Goal: Task Accomplishment & Management: Use online tool/utility

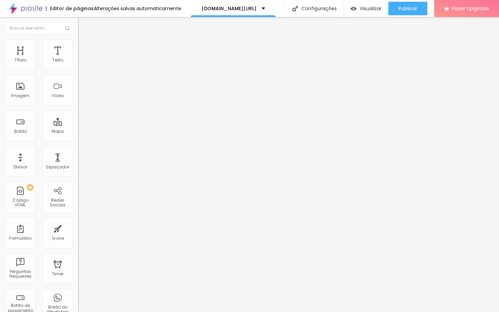
click at [78, 58] on span "Trocar imagem" at bounding box center [96, 56] width 37 height 6
click at [78, 44] on li "Estilo" at bounding box center [117, 42] width 78 height 7
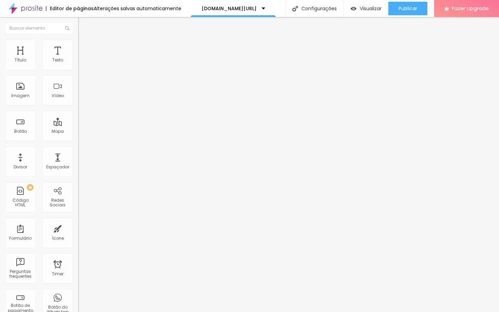
click at [78, 46] on img at bounding box center [81, 49] width 6 height 6
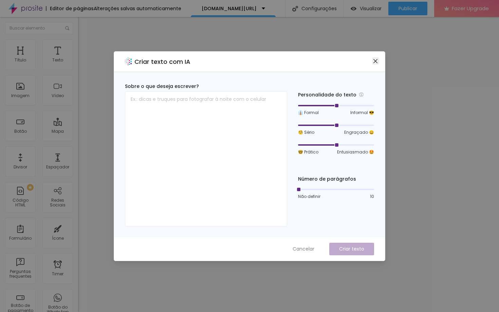
click at [374, 62] on icon "close" at bounding box center [375, 61] width 4 height 4
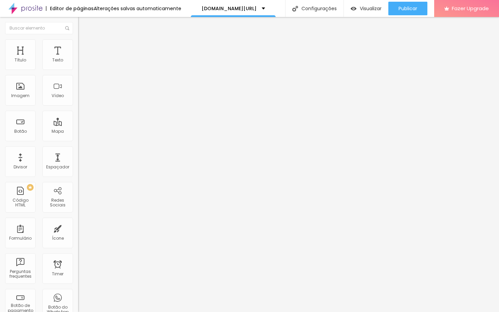
click at [78, 82] on span "Titulo 6" at bounding box center [84, 79] width 13 height 6
click at [78, 78] on span "Titulo 5" at bounding box center [85, 75] width 15 height 6
click at [84, 40] on span "Estilo" at bounding box center [89, 37] width 11 height 6
click at [81, 101] on icon "button" at bounding box center [83, 99] width 4 height 4
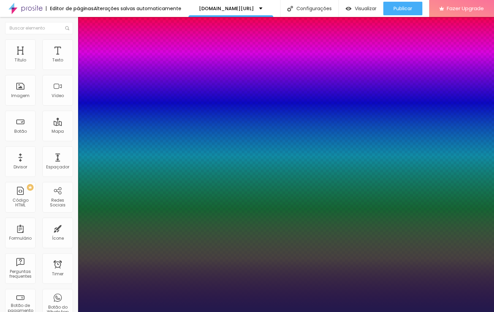
type input "1"
type input "12"
type input "1"
type input "11"
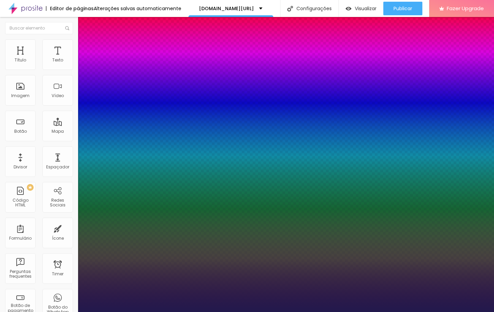
type input "11"
type input "1"
type input "10"
type input "1"
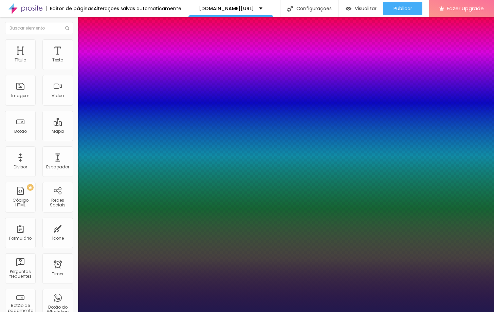
type input "9"
type input "1"
type input "8"
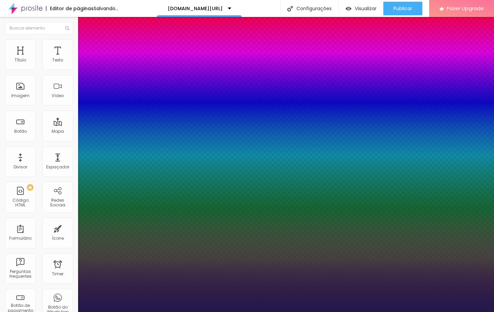
type input "1"
type input "9"
type input "1"
type input "10"
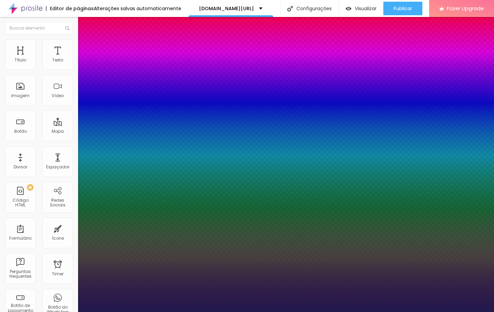
type input "10"
type input "1"
type input "11"
type input "1"
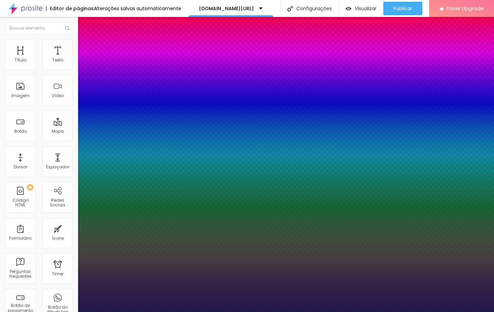
type input "12"
type input "1"
type input "11"
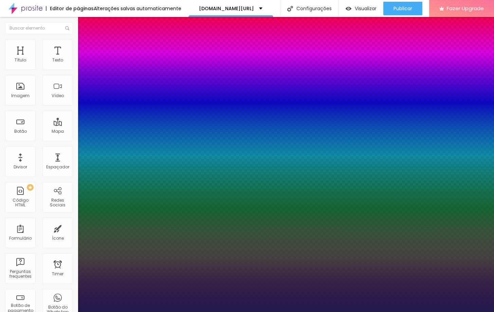
type input "1"
type input "10"
type input "1"
type input "9"
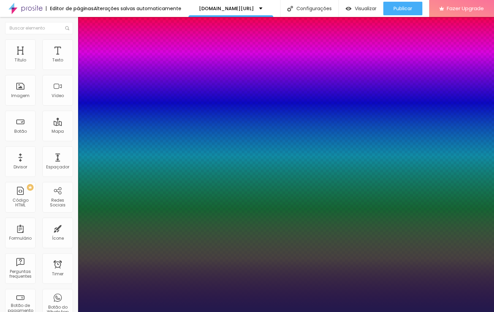
type input "9"
type input "1"
type input "8"
type input "1"
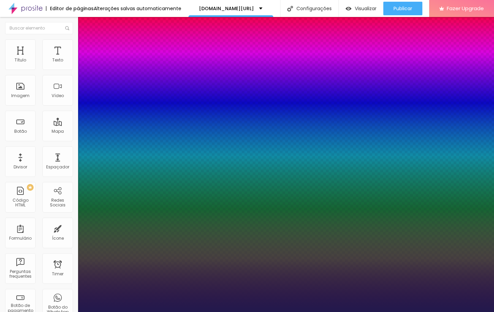
type input "8"
click at [291, 311] on div at bounding box center [247, 312] width 494 height 0
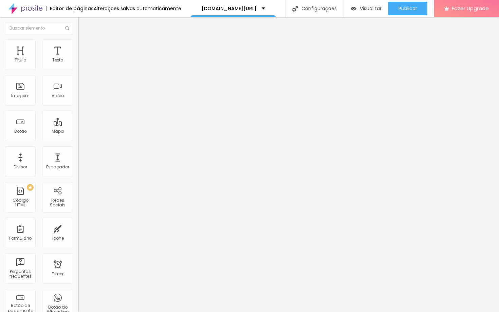
click at [81, 100] on icon "button" at bounding box center [82, 98] width 3 height 3
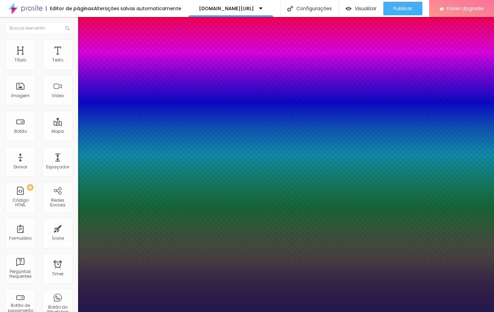
type input "1"
type input "13"
type input "1"
type input "14"
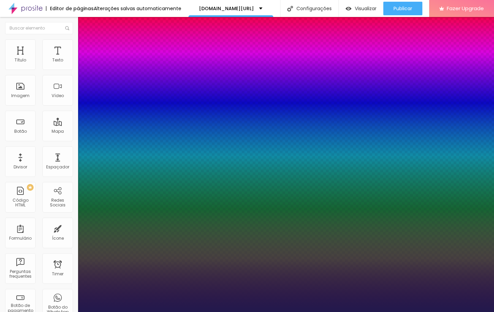
type input "14"
type input "1"
type input "15"
type input "1"
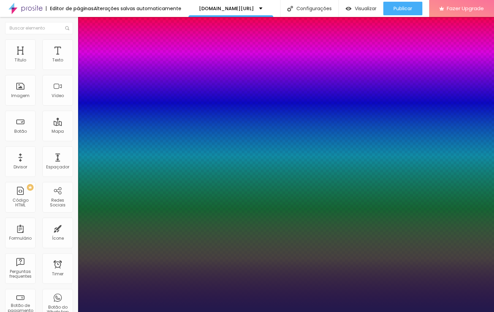
type input "17"
type input "1"
type input "20"
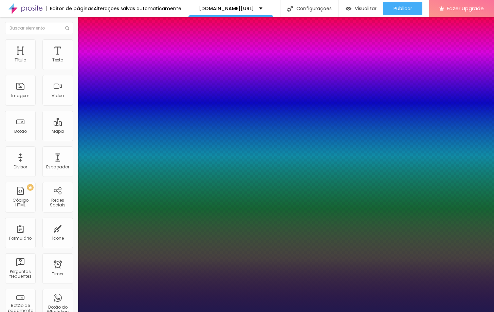
type input "1"
type input "24"
type input "1"
type input "25"
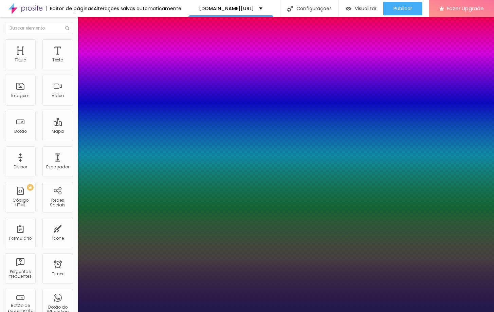
type input "25"
type input "1"
type input "27"
type input "1"
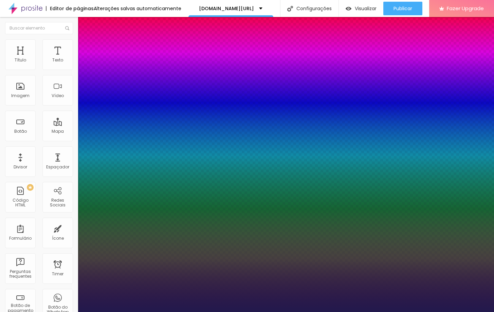
type input "29"
type input "1"
type input "37"
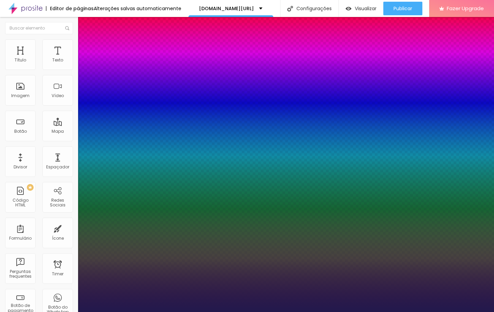
type input "1"
type input "40"
type input "1"
type input "39"
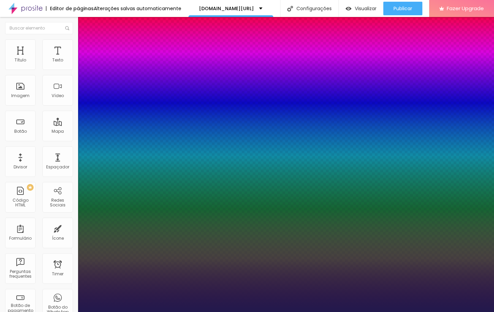
type input "39"
type input "1"
type input "38"
type input "1"
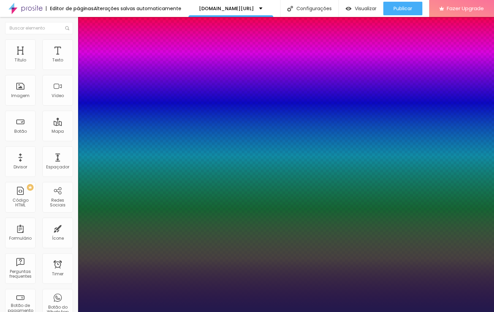
type input "37"
type input "1"
type input "35"
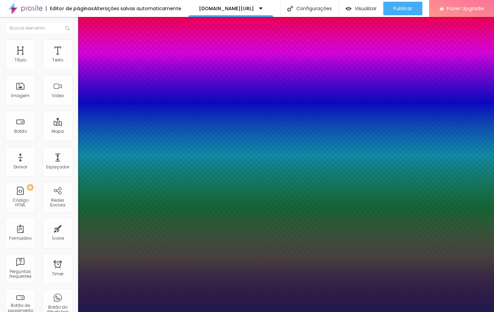
type input "1"
type input "34"
type input "1"
type input "33"
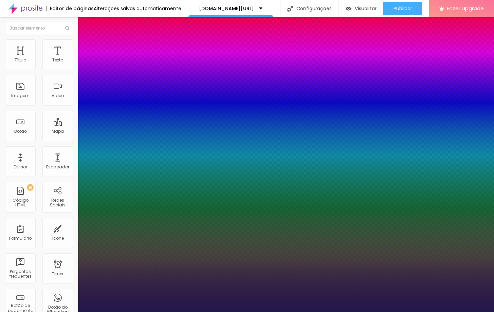
type input "33"
type input "1"
type input "32"
type input "1"
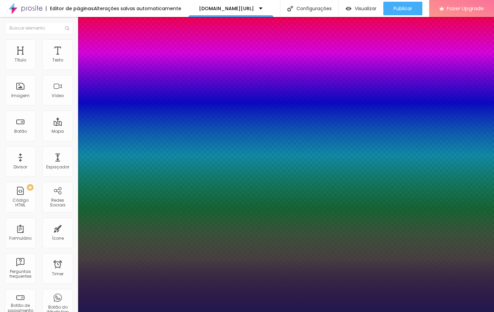
type input "31"
type input "1"
type input "30"
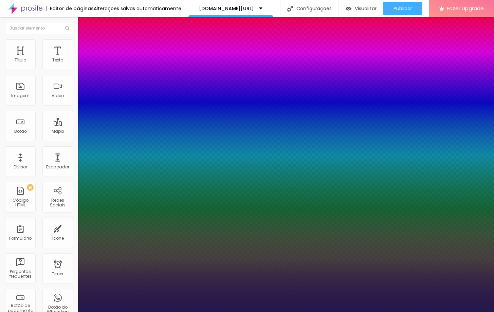
type input "1"
type input "29"
type input "1"
type input "28"
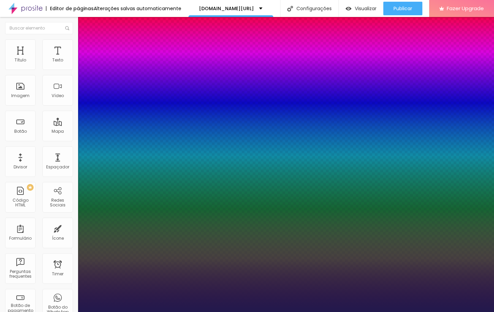
type input "28"
type input "1"
type input "27"
type input "1"
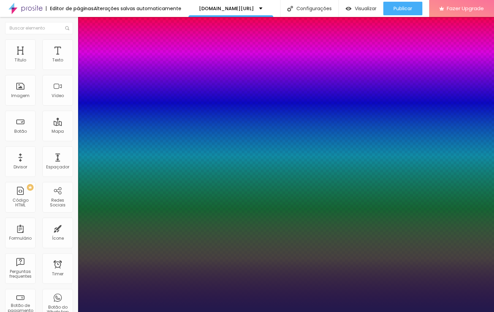
type input "26"
type input "1"
type input "25"
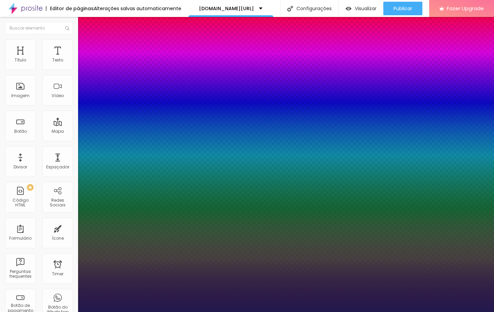
type input "1"
type input "22"
type input "1"
type input "20"
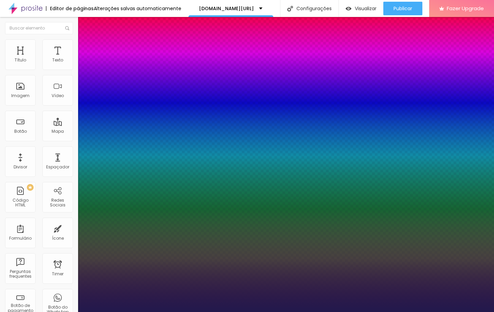
type input "20"
type input "1"
type input "19"
type input "1"
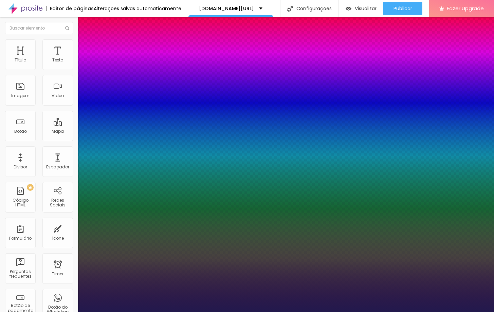
type input "18"
type input "1"
type input "17"
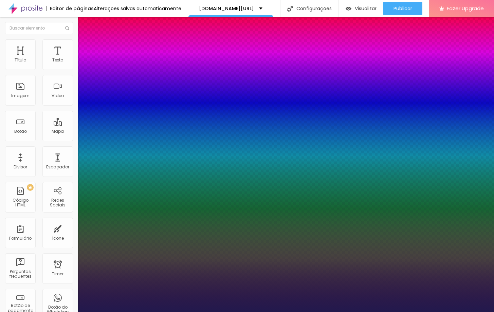
type input "1"
type input "16"
type input "1"
type input "15"
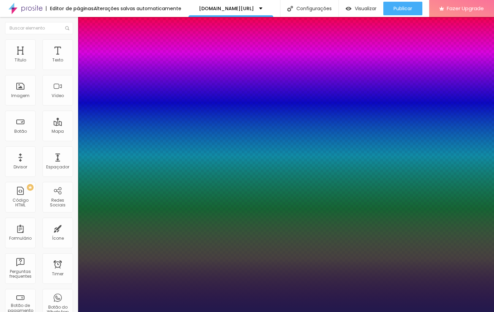
type input "15"
type input "1"
type input "14"
type input "1"
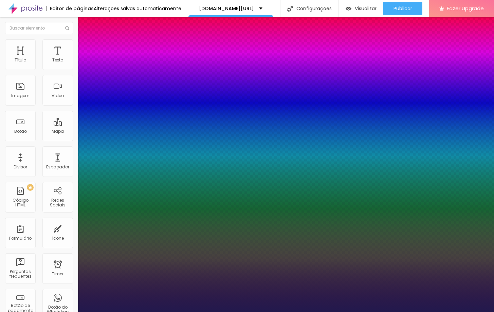
type input "13"
type input "1"
type input "11"
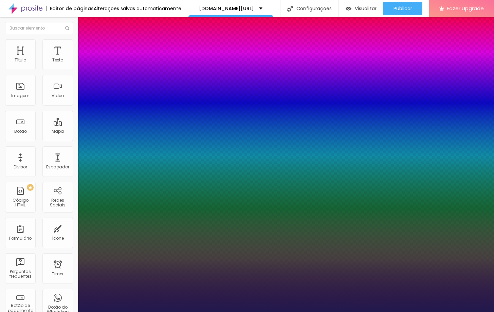
type input "1"
type input "10"
type input "1"
type input "9"
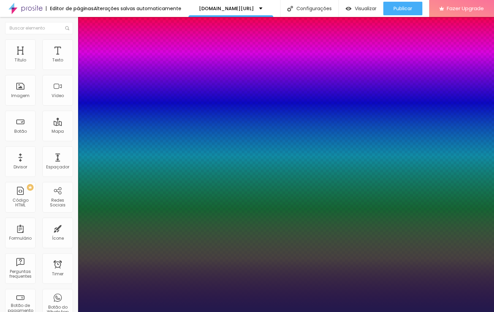
type input "9"
type input "1"
type input "8"
drag, startPoint x: 94, startPoint y: 193, endPoint x: 83, endPoint y: 192, distance: 10.9
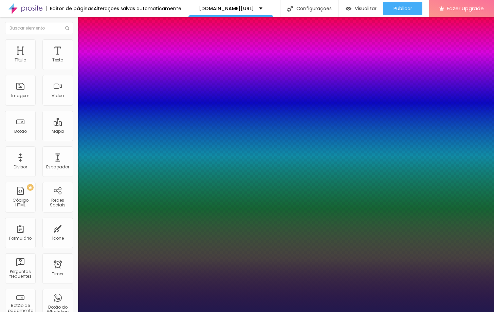
type input "1"
type input "1.1"
type input "1"
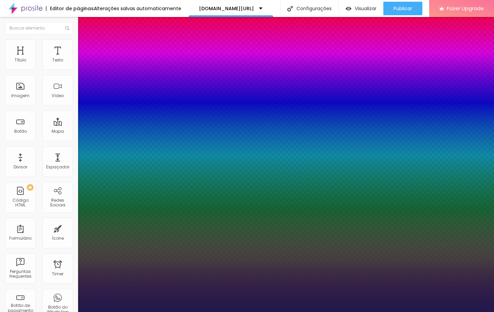
type input "1"
type input "0.9"
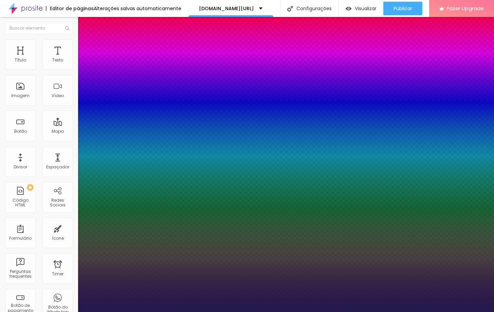
type input "1"
type input "0.8"
type input "1"
type input "0.7"
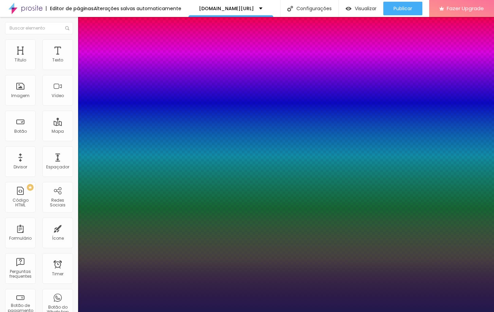
type input "0.7"
type input "1"
type input "0.6"
type input "1"
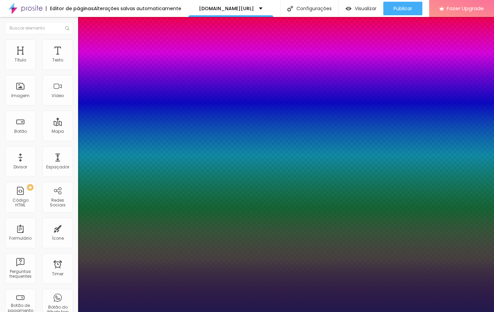
type input "0.5"
drag, startPoint x: 107, startPoint y: 238, endPoint x: 87, endPoint y: 237, distance: 19.7
type input "0.5"
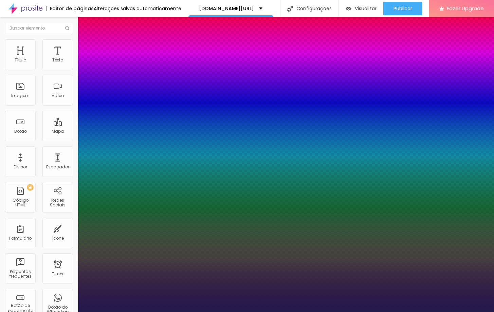
type input "0"
drag, startPoint x: 88, startPoint y: 222, endPoint x: 76, endPoint y: 221, distance: 11.9
type input "0"
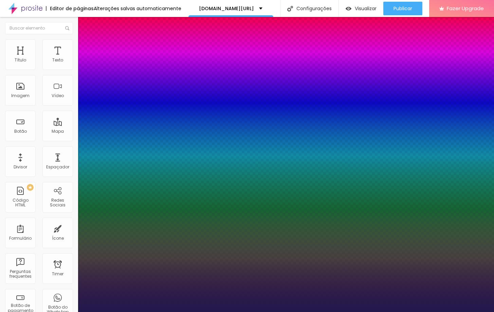
click at [15, 311] on div at bounding box center [247, 312] width 494 height 0
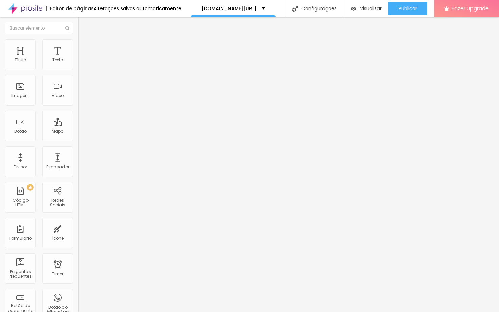
click at [78, 40] on img at bounding box center [81, 42] width 6 height 6
type input "7"
type input "6"
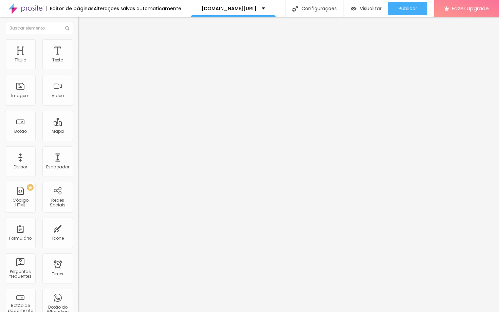
type input "5"
type input "3"
type input "0"
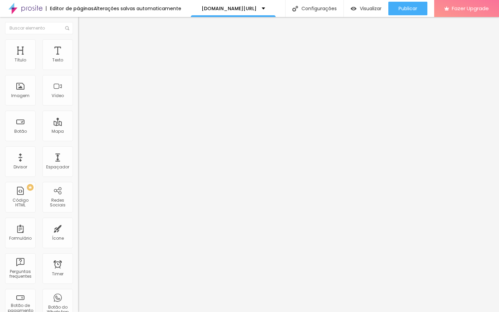
type input "0"
drag, startPoint x: 19, startPoint y: 65, endPoint x: 0, endPoint y: 64, distance: 19.0
type input "0"
click at [78, 125] on input "range" at bounding box center [100, 127] width 44 height 5
click at [84, 47] on span "Avançado" at bounding box center [95, 44] width 22 height 6
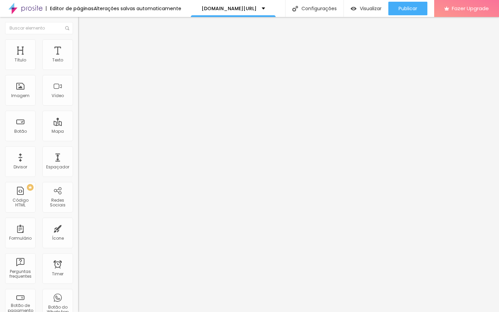
click at [78, 39] on li "Estilo" at bounding box center [117, 36] width 78 height 7
click at [81, 62] on icon "button" at bounding box center [82, 61] width 3 height 3
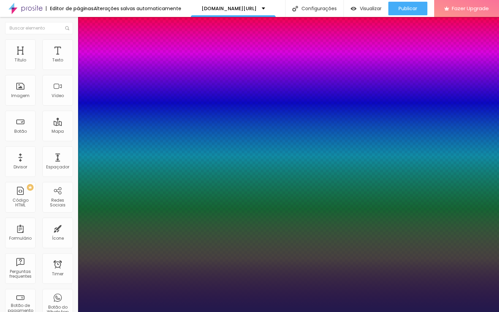
type input "1"
click at [309, 311] on div at bounding box center [249, 312] width 499 height 0
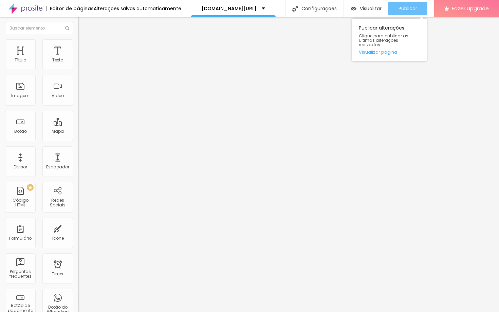
click at [400, 6] on span "Publicar" at bounding box center [407, 8] width 19 height 5
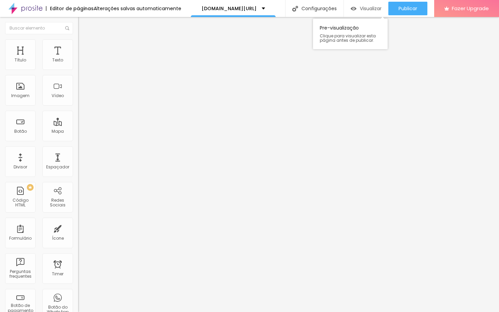
click at [356, 5] on div "Visualizar" at bounding box center [365, 9] width 31 height 14
click at [51, 9] on div "Editor de páginas" at bounding box center [70, 8] width 48 height 5
click at [66, 9] on div "Editor de páginas" at bounding box center [70, 8] width 48 height 5
click at [31, 9] on img at bounding box center [25, 8] width 34 height 17
click at [84, 47] on span "Avançado" at bounding box center [95, 44] width 22 height 6
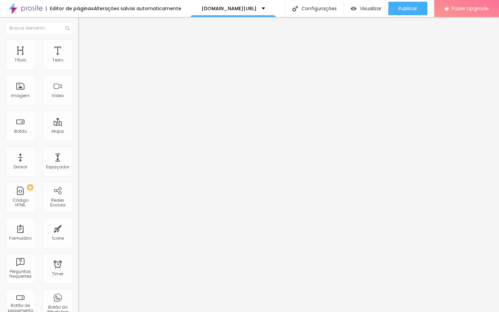
click at [84, 40] on span "Estilo" at bounding box center [89, 37] width 11 height 6
click at [81, 63] on icon "button" at bounding box center [83, 61] width 4 height 4
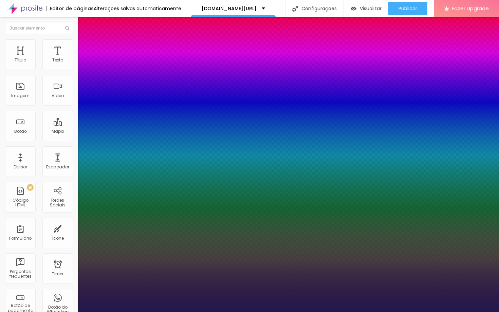
type input "1"
type input "37"
type input "1"
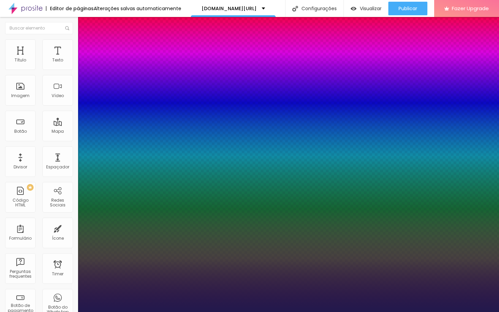
type input "38"
type input "1"
type input "37"
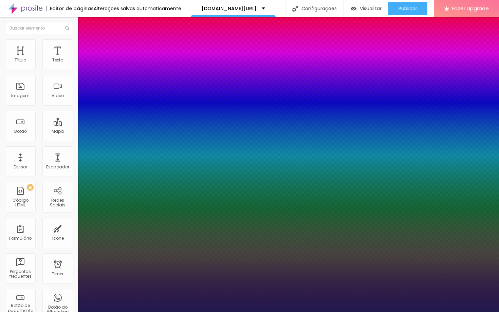
type input "1"
type input "35"
type input "1"
type input "33"
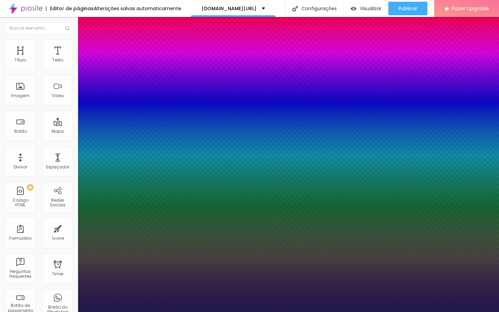
type input "33"
type input "1"
type input "32"
type input "1"
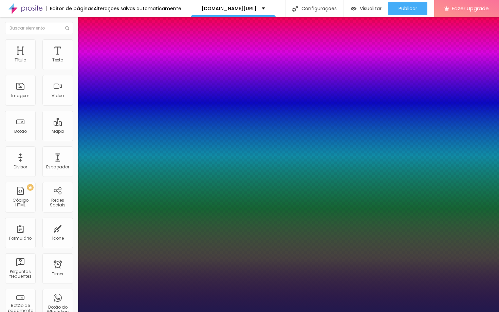
type input "31"
type input "1"
type input "30"
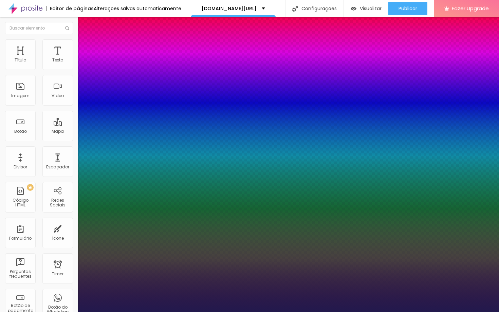
type input "1"
type input "29"
type input "1"
type input "28"
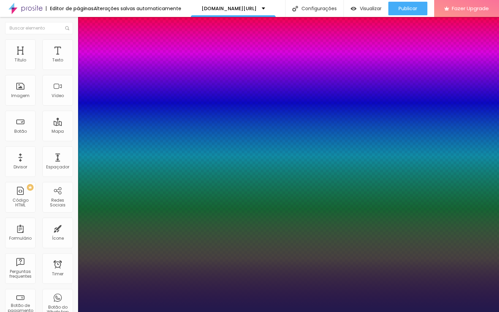
type input "28"
type input "1"
type input "27"
type input "1"
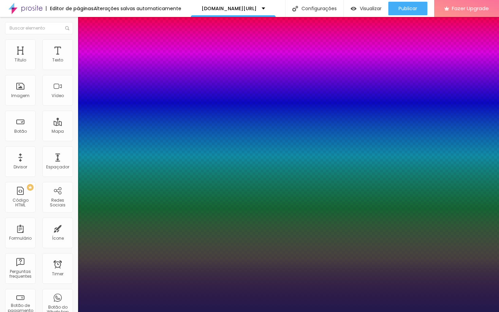
type input "26"
type input "1"
type input "27"
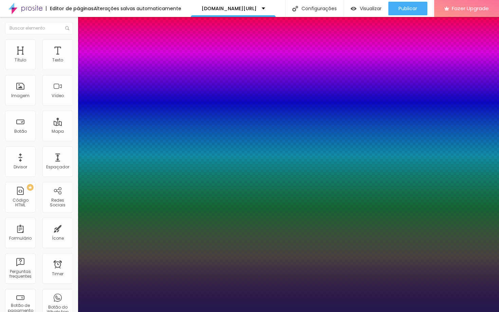
type input "1"
type input "28"
type input "1"
type input "29"
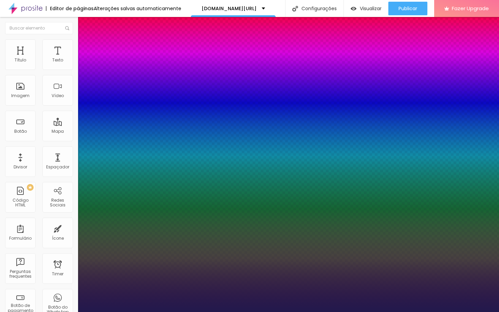
type input "29"
type input "1"
type input "30"
type input "1"
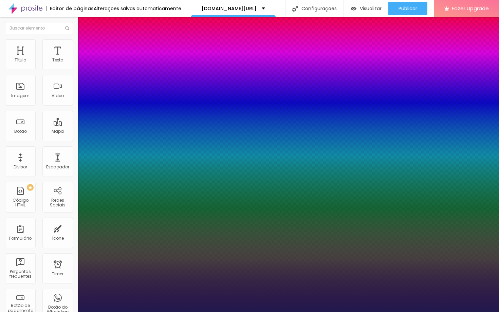
type input "31"
type input "1"
type input "30"
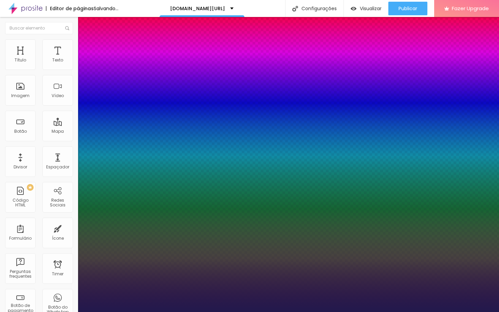
type input "1"
type input "29"
type input "1"
type input "30"
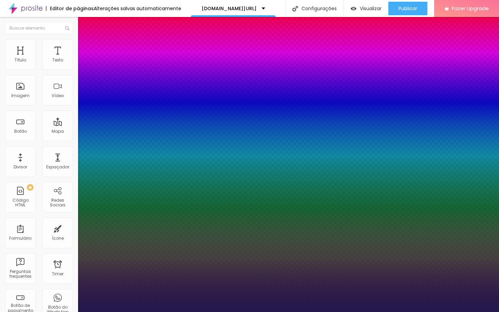
type input "30"
type input "1"
drag, startPoint x: 102, startPoint y: 115, endPoint x: 99, endPoint y: 116, distance: 3.5
type input "30"
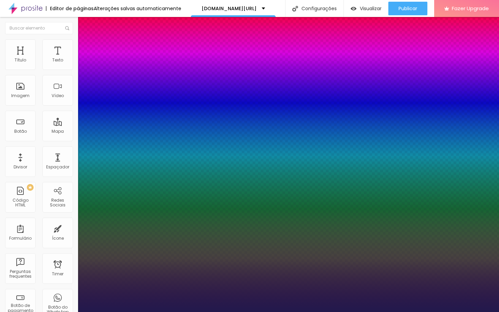
click at [295, 311] on div at bounding box center [249, 312] width 499 height 0
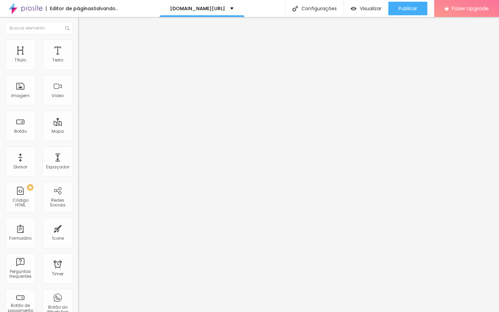
click at [84, 46] on span "Estilo" at bounding box center [89, 44] width 11 height 6
type input "55"
type input "50"
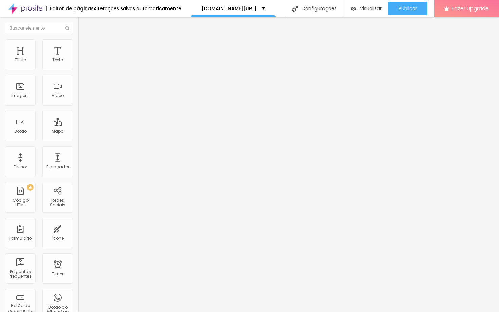
type input "45"
type input "40"
type input "35"
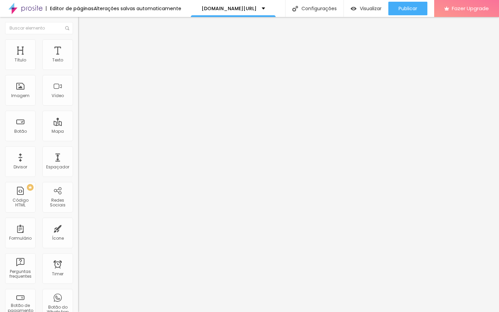
type input "35"
type input "30"
type input "25"
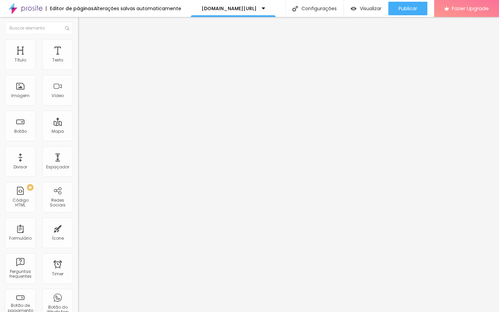
type input "20"
type input "25"
type input "30"
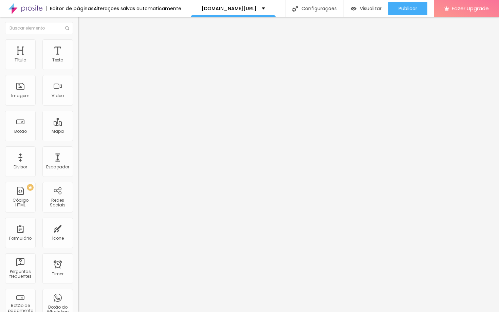
type input "30"
type input "35"
type input "40"
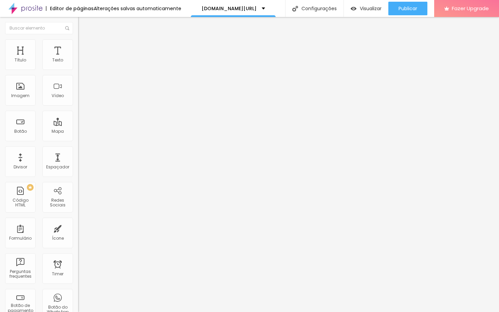
type input "45"
drag, startPoint x: 38, startPoint y: 73, endPoint x: 31, endPoint y: 74, distance: 7.3
type input "45"
click at [78, 70] on input "range" at bounding box center [100, 66] width 44 height 5
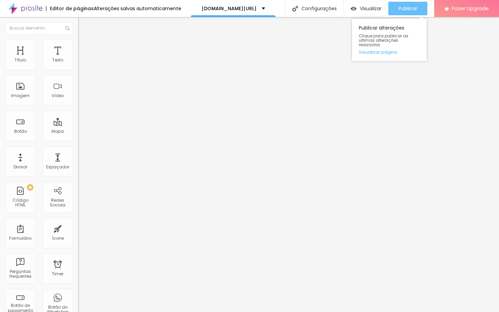
click at [408, 11] on span "Publicar" at bounding box center [407, 8] width 19 height 5
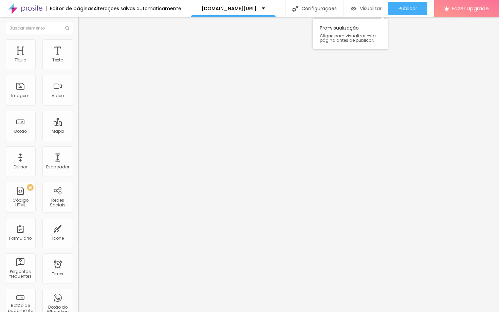
click at [368, 3] on div "Visualizar" at bounding box center [365, 9] width 31 height 14
